Goal: Navigation & Orientation: Understand site structure

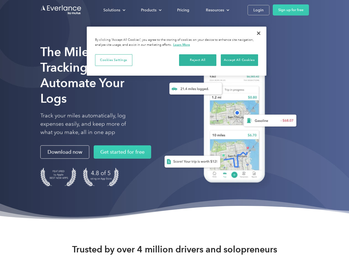
click at [114, 10] on div "Solutions" at bounding box center [111, 10] width 17 height 7
click at [151, 10] on div "Products" at bounding box center [148, 10] width 15 height 7
click at [217, 10] on div "Resources" at bounding box center [215, 10] width 18 height 7
click at [114, 60] on button "Cookies Settings" at bounding box center [113, 60] width 37 height 12
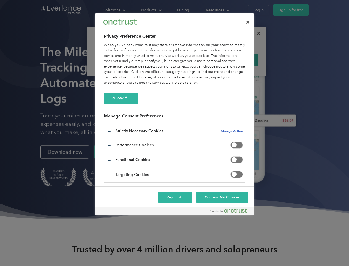
click at [198, 60] on div "When you visit any website, it may store or retrieve information on your browse…" at bounding box center [175, 63] width 142 height 43
click at [240, 60] on div "When you visit any website, it may store or retrieve information on your browse…" at bounding box center [175, 63] width 142 height 43
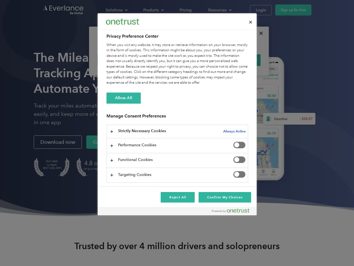
click at [259, 33] on div at bounding box center [177, 133] width 354 height 266
